Goal: Transaction & Acquisition: Purchase product/service

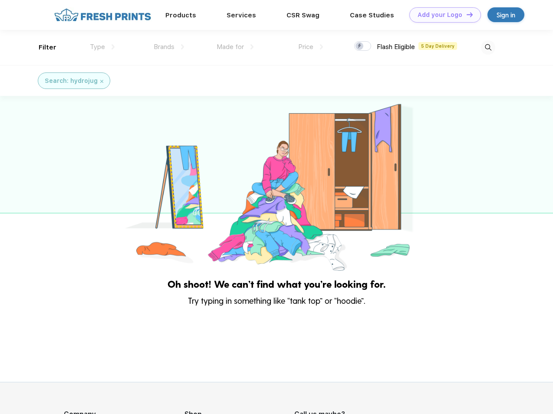
scroll to position [0, 0]
click at [442, 15] on link "Add your Logo Design Tool" at bounding box center [446, 14] width 72 height 15
click at [0, 0] on div "Design Tool" at bounding box center [0, 0] width 0 height 0
click at [466, 14] on link "Add your Logo Design Tool" at bounding box center [446, 14] width 72 height 15
click at [42, 47] on div "Filter" at bounding box center [48, 48] width 18 height 10
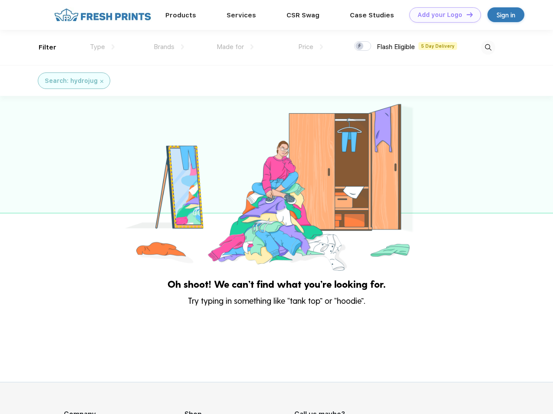
click at [103, 47] on span "Type" at bounding box center [97, 47] width 15 height 8
click at [169, 47] on span "Brands" at bounding box center [164, 47] width 21 height 8
click at [235, 47] on span "Made for" at bounding box center [230, 47] width 27 height 8
click at [311, 47] on span "Price" at bounding box center [305, 47] width 15 height 8
click at [363, 46] on div at bounding box center [362, 46] width 17 height 10
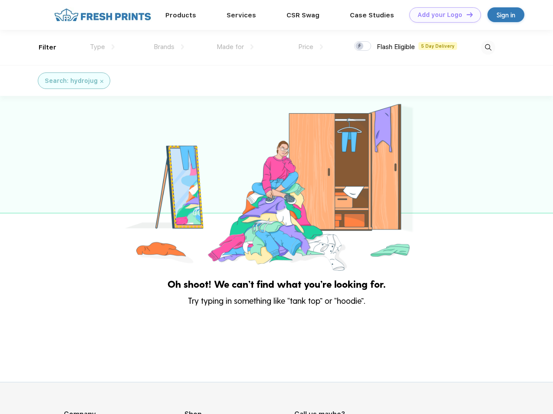
click at [360, 46] on input "checkbox" at bounding box center [357, 44] width 6 height 6
click at [488, 47] on img at bounding box center [488, 47] width 14 height 14
